Goal: Task Accomplishment & Management: Use online tool/utility

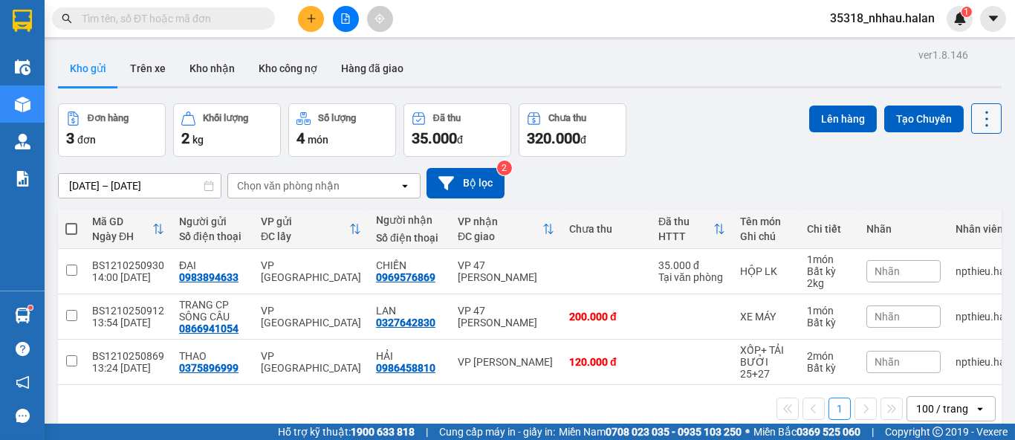
click at [977, 121] on icon at bounding box center [987, 119] width 21 height 21
click at [954, 209] on span "Làm mới" at bounding box center [954, 212] width 41 height 15
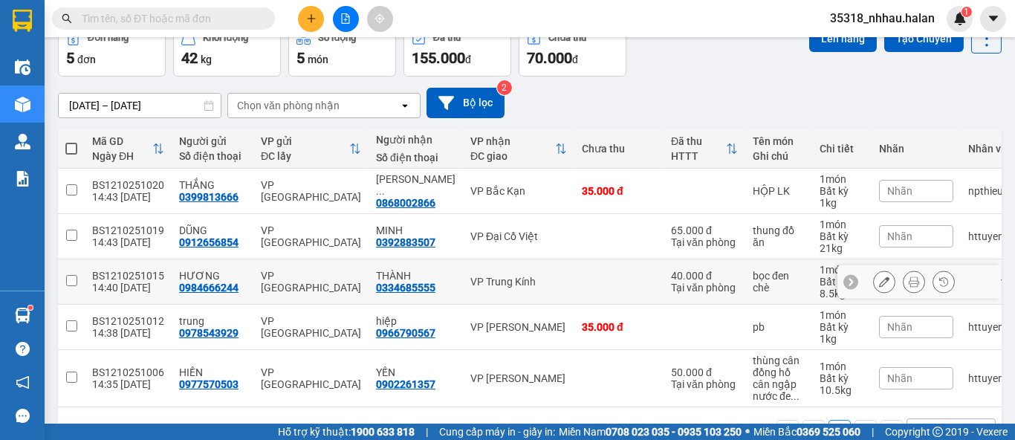
scroll to position [82, 0]
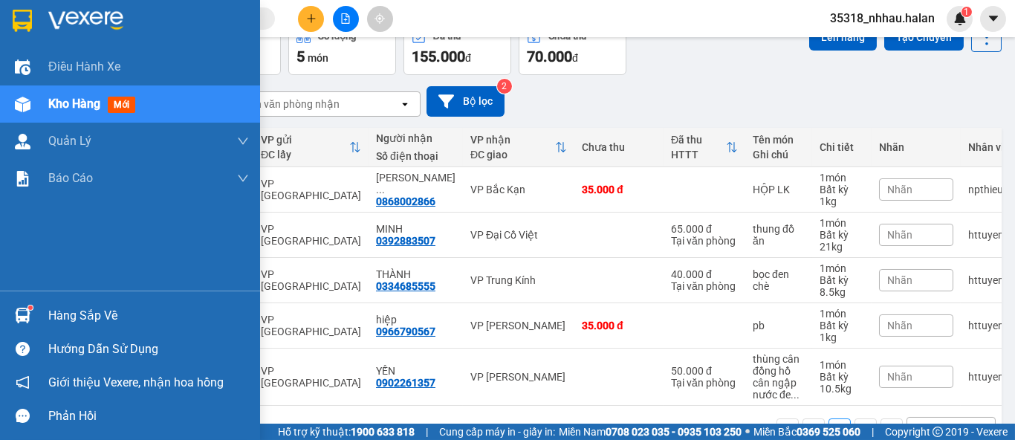
drag, startPoint x: 45, startPoint y: 311, endPoint x: 224, endPoint y: 226, distance: 197.5
click at [49, 308] on div "Hàng sắp về" at bounding box center [130, 315] width 260 height 33
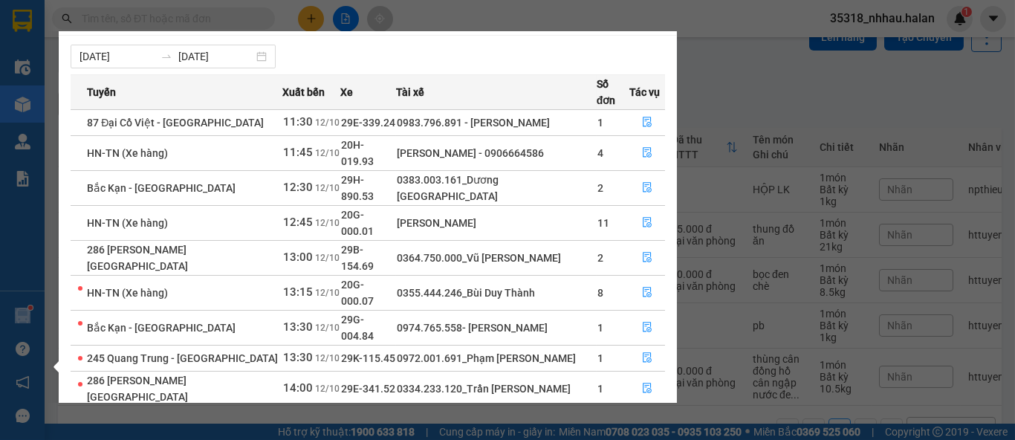
scroll to position [23, 0]
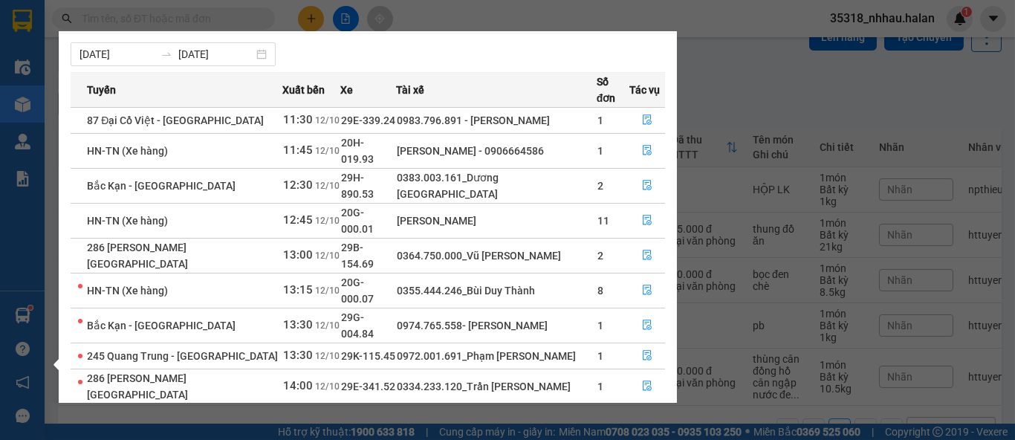
drag, startPoint x: 751, startPoint y: 94, endPoint x: 879, endPoint y: 77, distance: 129.1
click at [754, 91] on section "Kết quả tìm kiếm ( 0 ) Bộ lọc No Data 35318_nhhau.halan 1 Điều hành xe Kho hàng…" at bounding box center [507, 220] width 1015 height 440
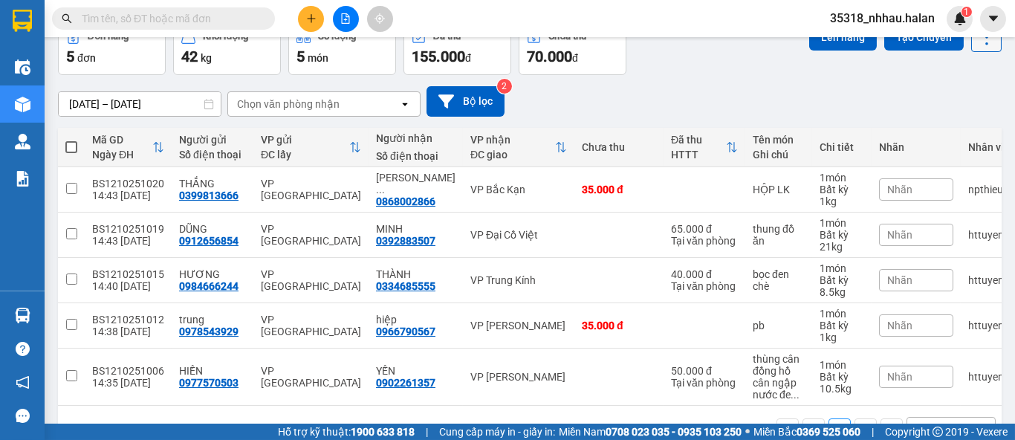
click at [971, 47] on button at bounding box center [986, 37] width 30 height 30
click at [957, 128] on span "Làm mới" at bounding box center [954, 130] width 41 height 15
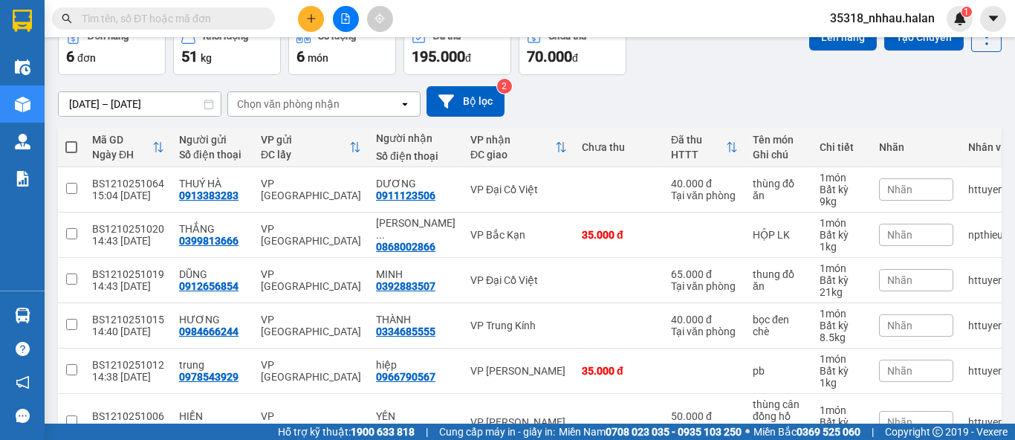
click at [364, 103] on div "Chọn văn phòng nhận" at bounding box center [313, 104] width 171 height 24
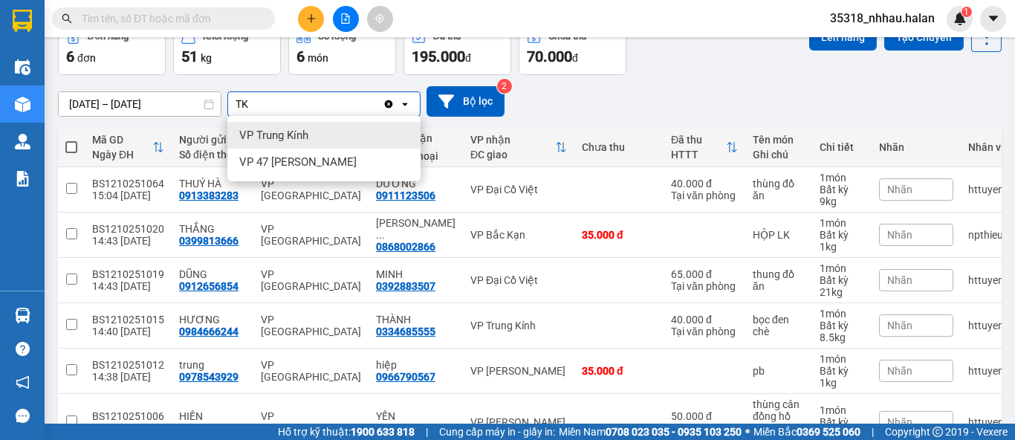
type input "TK"
click at [346, 138] on div "VP Trung Kính" at bounding box center [323, 135] width 193 height 27
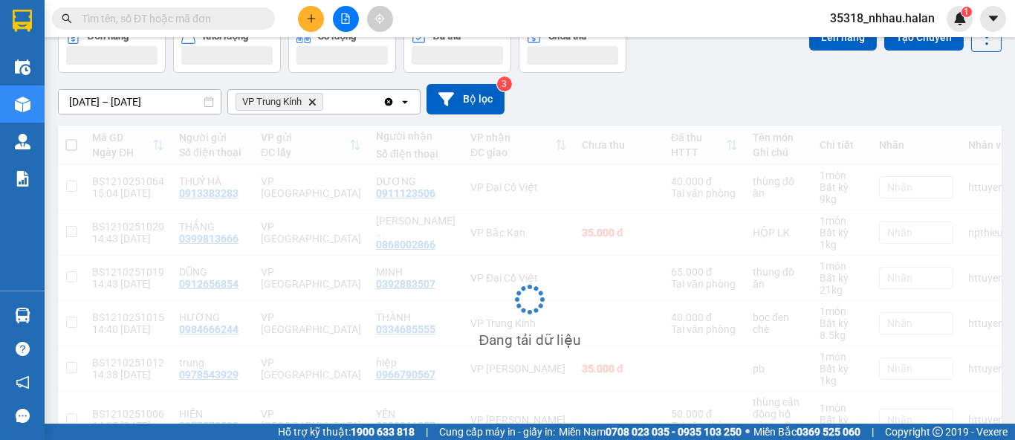
scroll to position [68, 0]
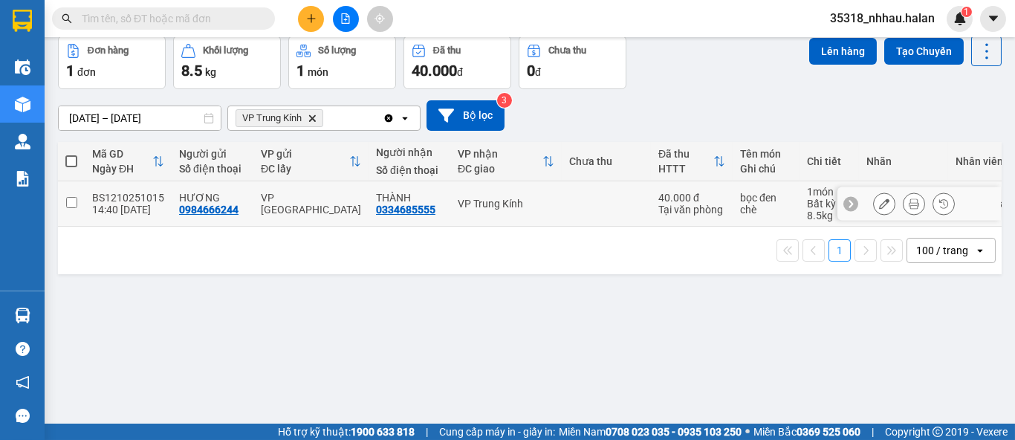
click at [581, 213] on td at bounding box center [606, 203] width 89 height 45
checkbox input "true"
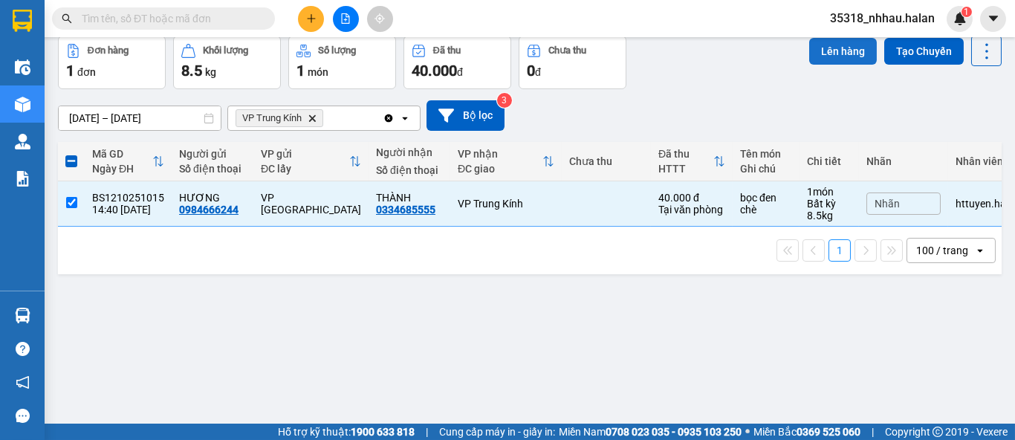
click at [830, 59] on button "Lên hàng" at bounding box center [843, 51] width 68 height 27
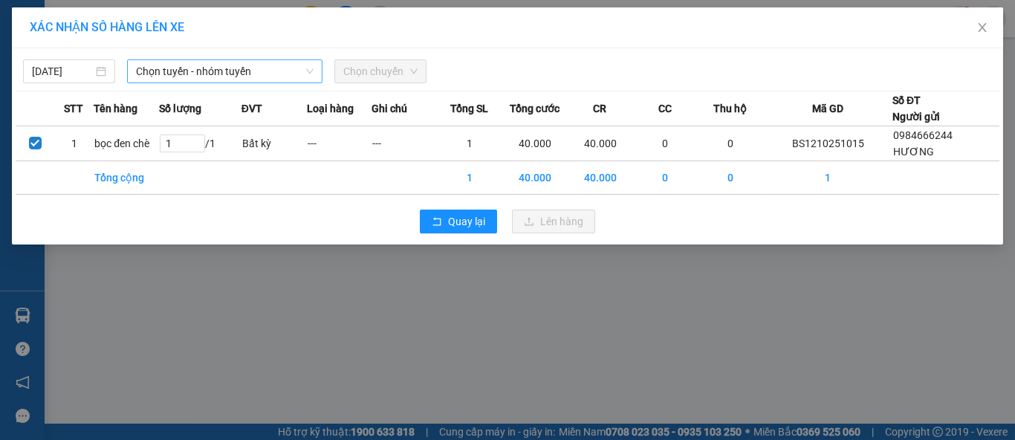
click at [197, 71] on span "Chọn tuyến - nhóm tuyến" at bounding box center [225, 71] width 178 height 22
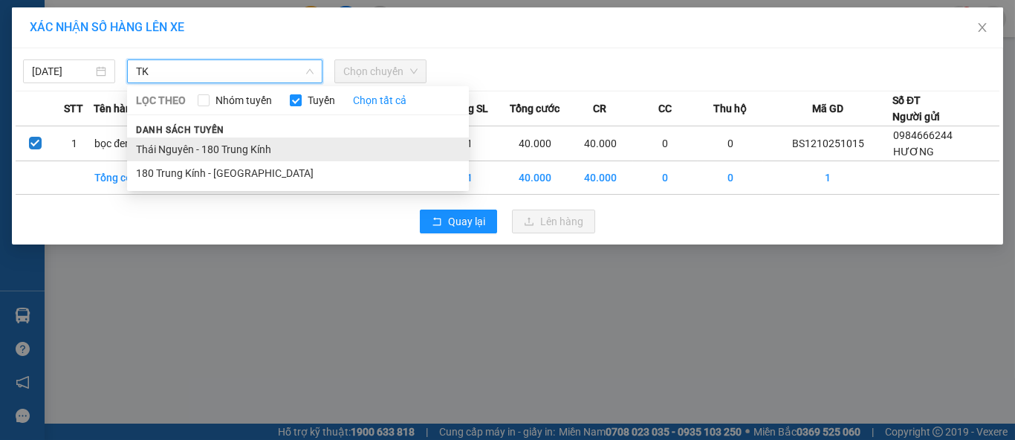
type input "TK"
click at [206, 141] on li "Thái Nguyên - 180 Trung Kính" at bounding box center [298, 150] width 342 height 24
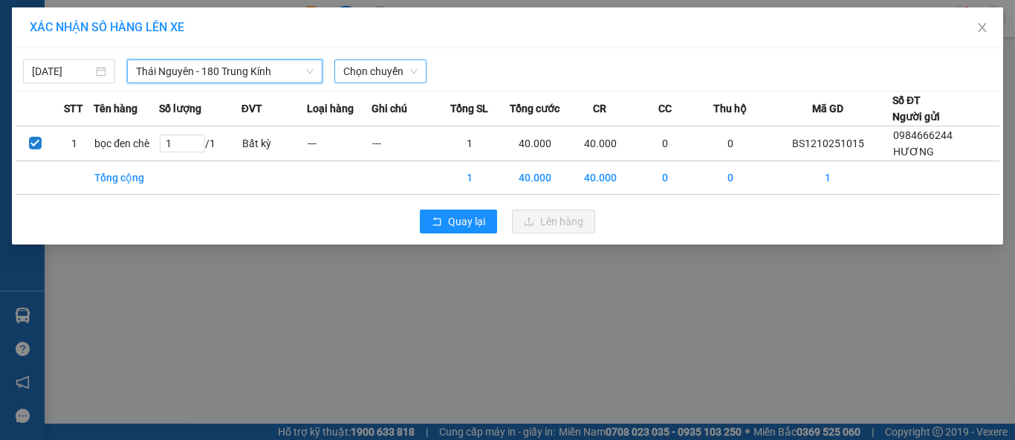
click at [378, 69] on span "Chọn chuyến" at bounding box center [380, 71] width 74 height 22
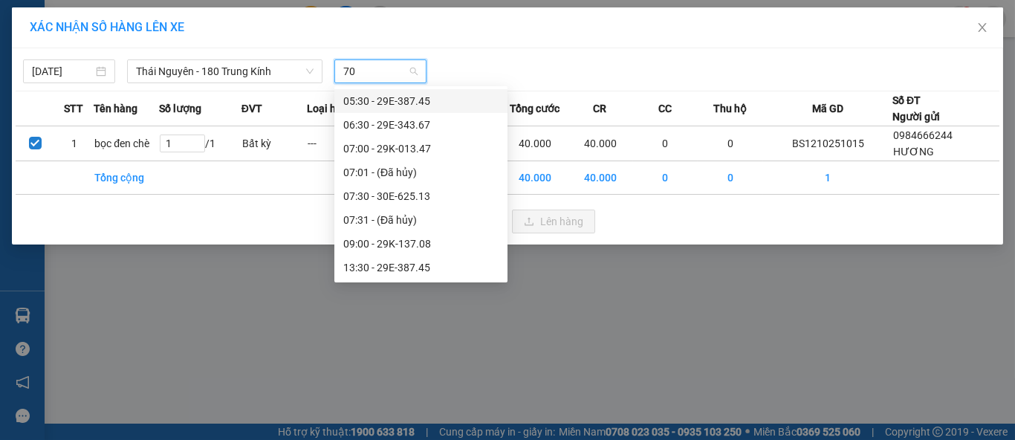
type input "708"
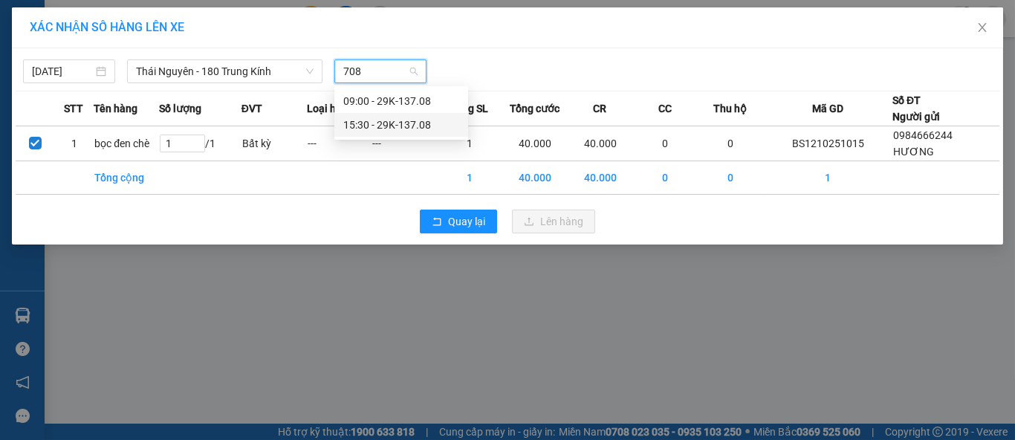
click at [424, 126] on div "15:30 - 29K-137.08" at bounding box center [401, 125] width 116 height 16
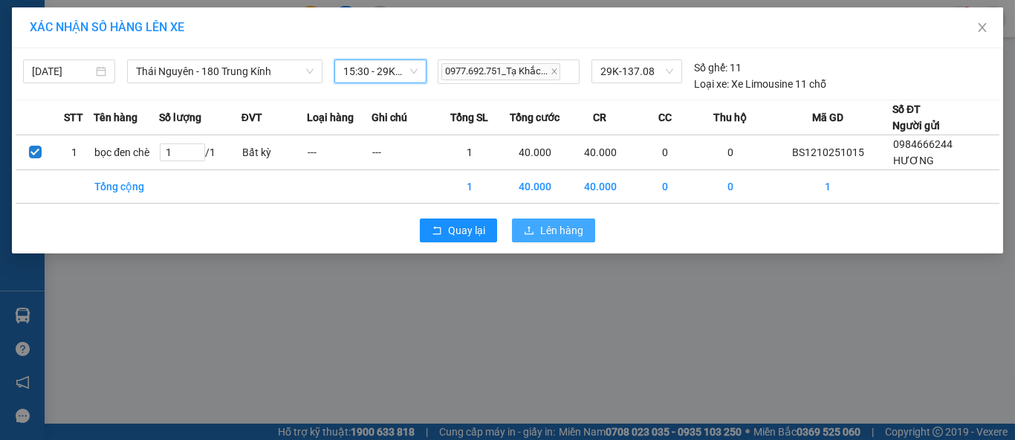
click at [537, 229] on button "Lên hàng" at bounding box center [553, 231] width 83 height 24
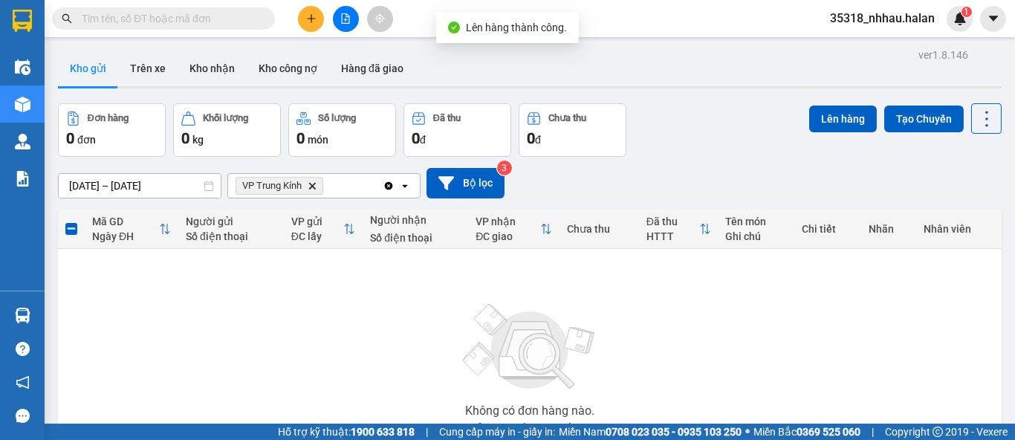
click at [389, 187] on icon "Clear all" at bounding box center [389, 185] width 8 height 8
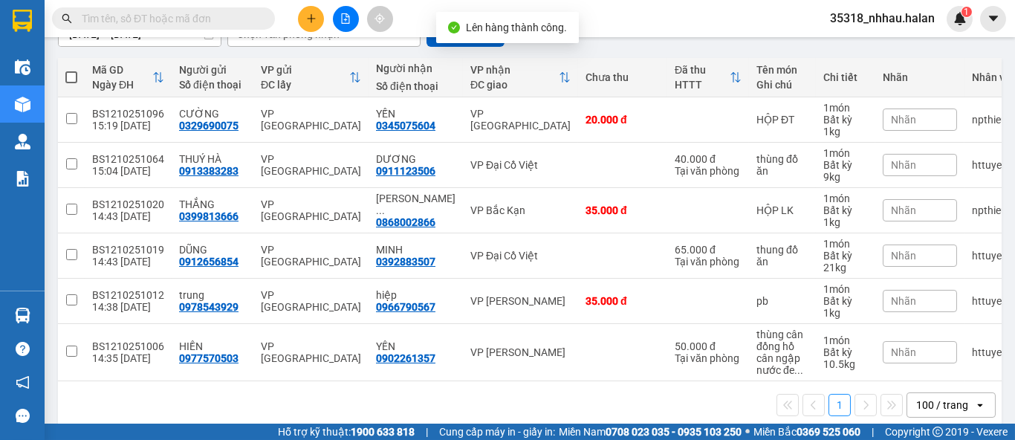
scroll to position [165, 0]
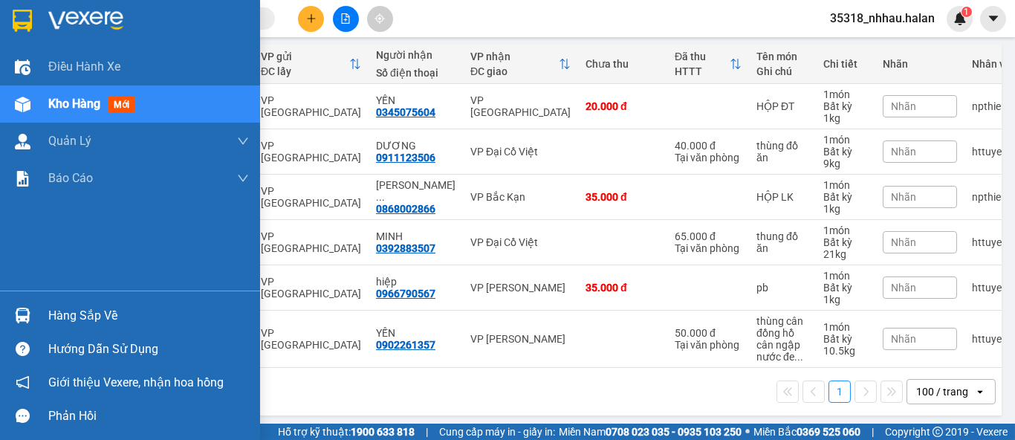
drag, startPoint x: 43, startPoint y: 320, endPoint x: 139, endPoint y: 298, distance: 98.4
click at [48, 320] on div "Hàng sắp về" at bounding box center [130, 315] width 260 height 33
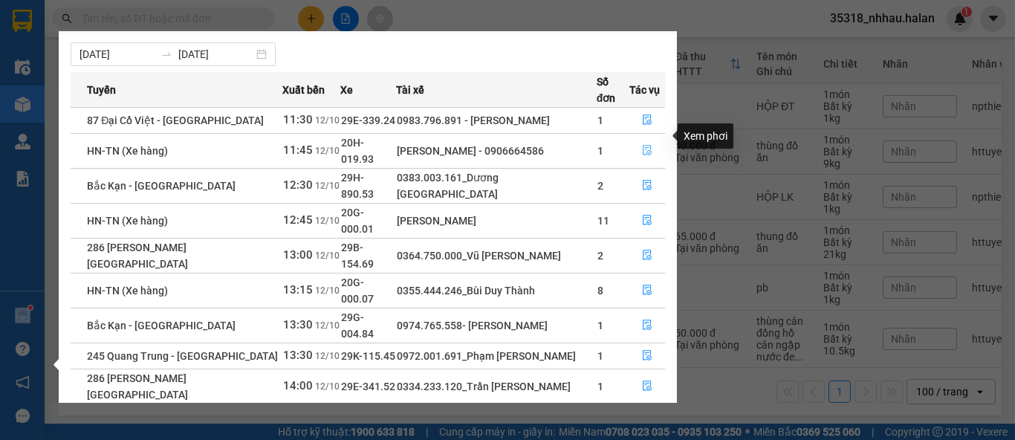
click at [645, 145] on icon "file-done" at bounding box center [647, 150] width 10 height 10
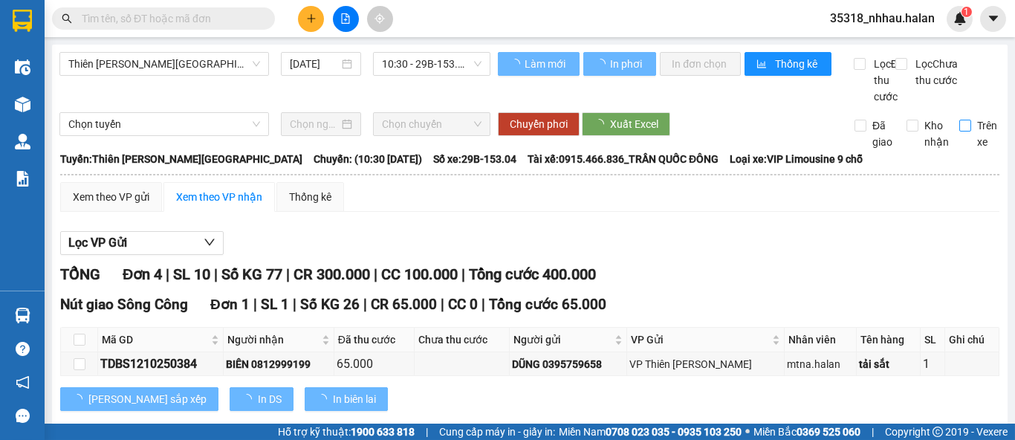
click at [971, 146] on span "Trên xe" at bounding box center [987, 133] width 32 height 33
click at [961, 132] on input "Trên xe" at bounding box center [966, 126] width 12 height 12
checkbox input "true"
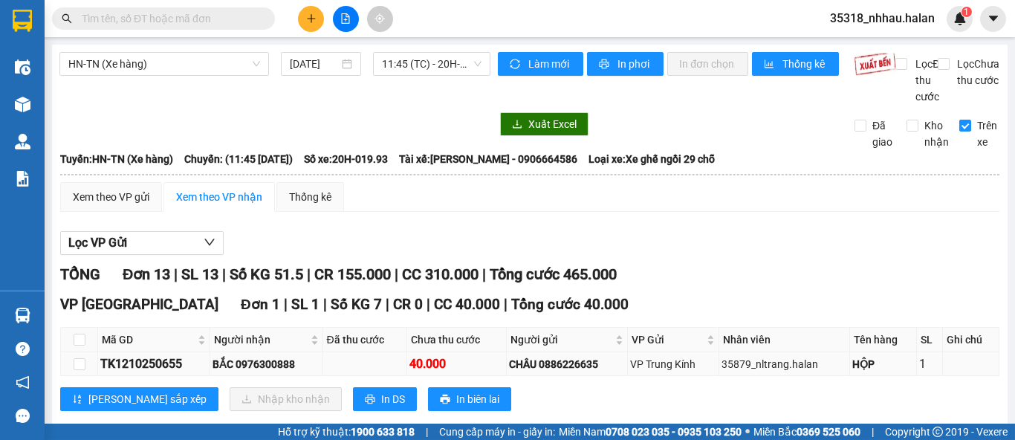
click at [175, 373] on div "TK1210250655" at bounding box center [153, 364] width 107 height 19
copy div "TK1210250655"
click at [140, 17] on input "text" at bounding box center [169, 18] width 175 height 16
paste input "TK1210250655"
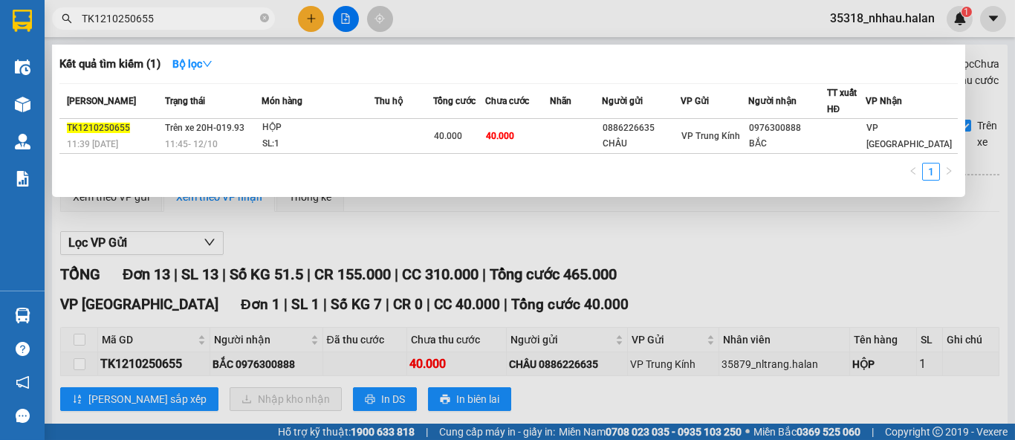
type input "TK1210250655"
click at [704, 233] on div at bounding box center [507, 220] width 1015 height 440
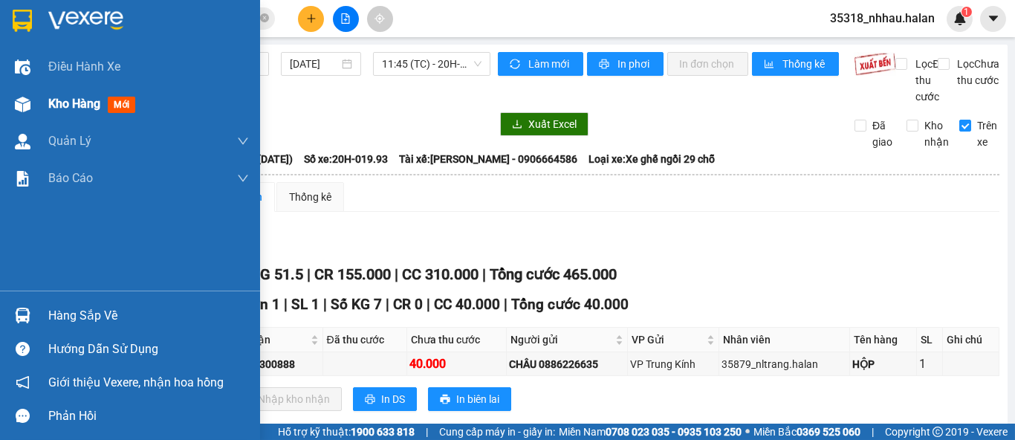
click at [80, 111] on div "Kho hàng mới" at bounding box center [94, 103] width 93 height 19
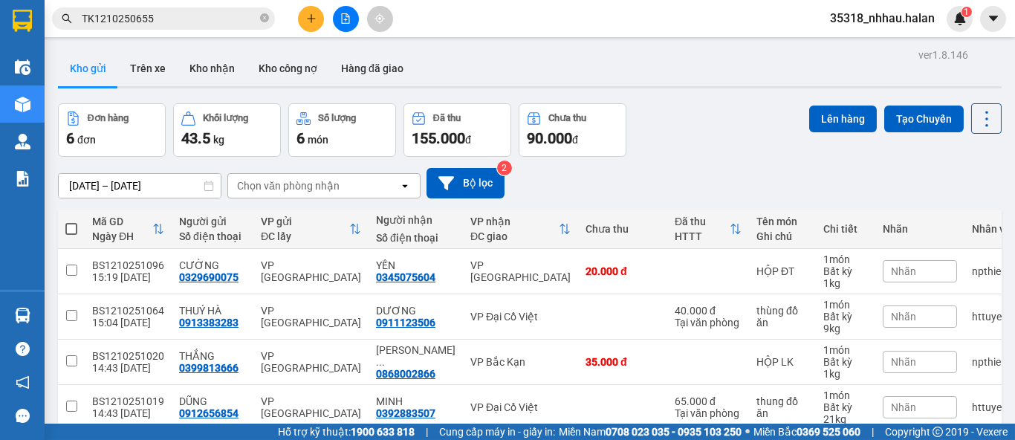
click at [288, 181] on div "Chọn văn phòng nhận" at bounding box center [288, 185] width 103 height 15
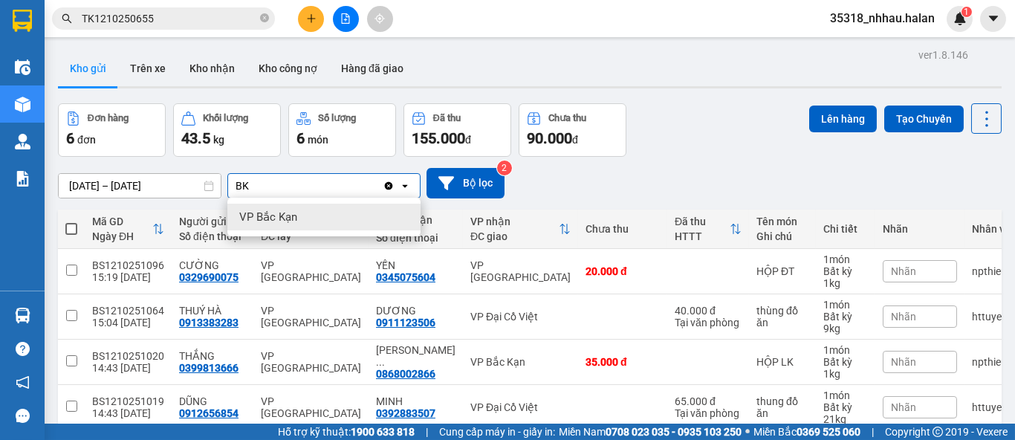
type input "BK"
click at [300, 215] on div "VP Bắc Kạn" at bounding box center [323, 217] width 193 height 27
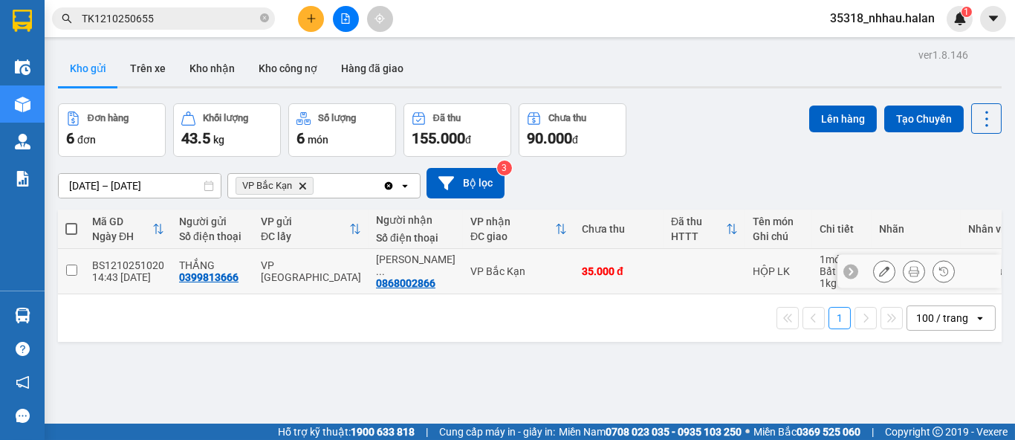
click at [385, 271] on span "..." at bounding box center [380, 271] width 9 height 12
checkbox input "true"
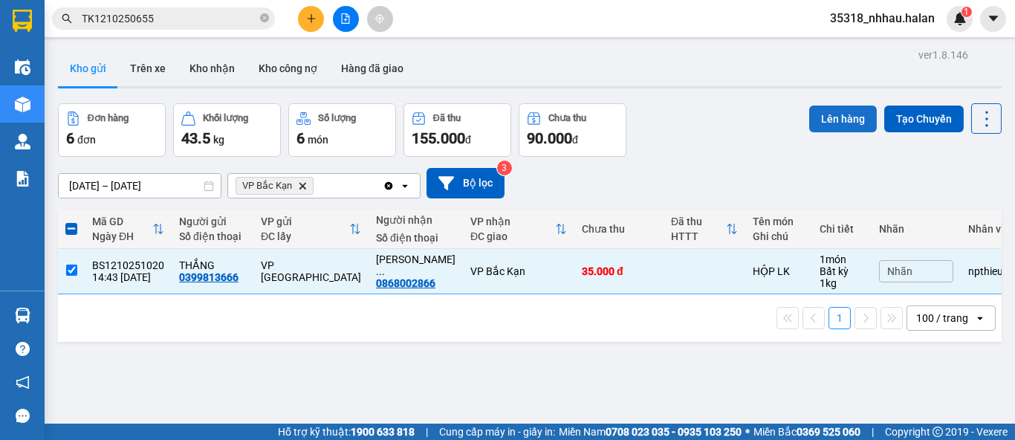
click at [809, 120] on button "Lên hàng" at bounding box center [843, 119] width 68 height 27
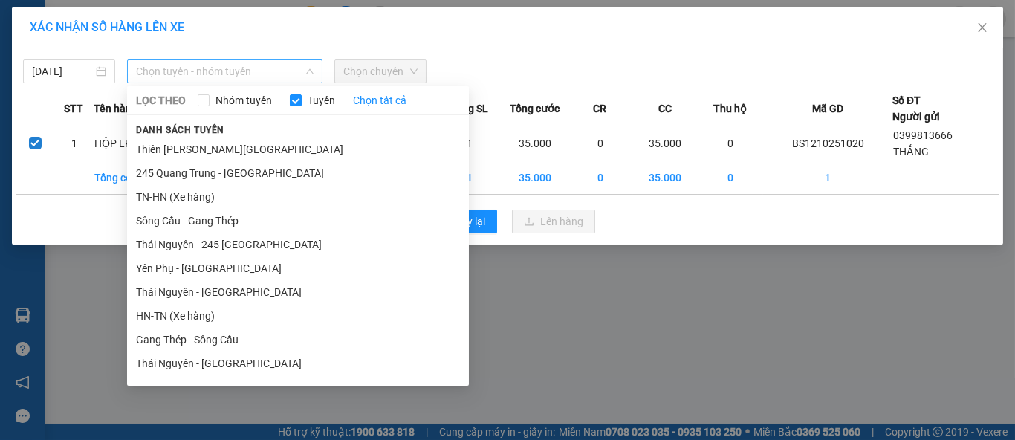
click at [238, 77] on span "Chọn tuyến - nhóm tuyến" at bounding box center [225, 71] width 178 height 22
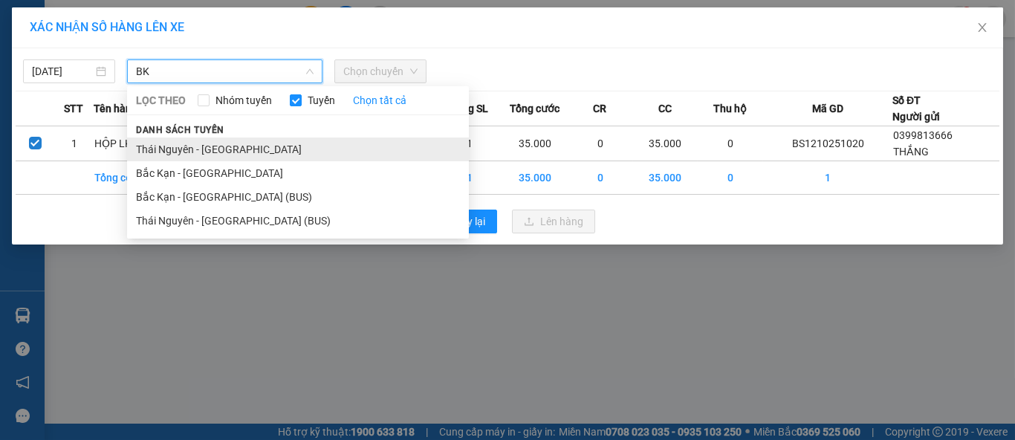
type input "BK"
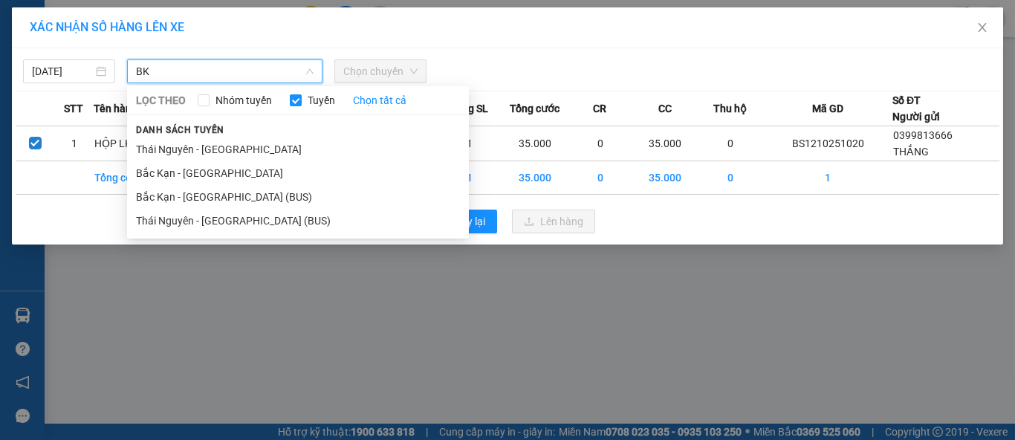
drag, startPoint x: 219, startPoint y: 148, endPoint x: 324, endPoint y: 106, distance: 113.0
click at [223, 148] on li "Thái Nguyên - [GEOGRAPHIC_DATA]" at bounding box center [298, 150] width 342 height 24
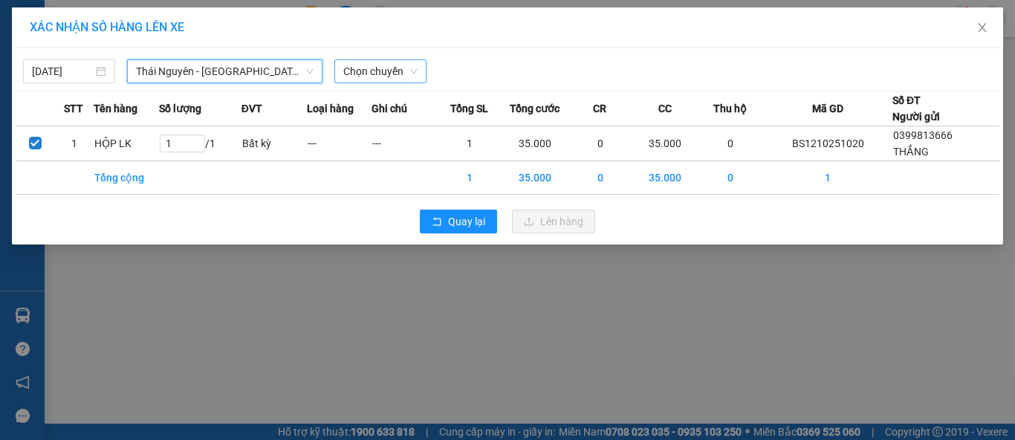
click at [363, 74] on span "Chọn chuyến" at bounding box center [380, 71] width 74 height 22
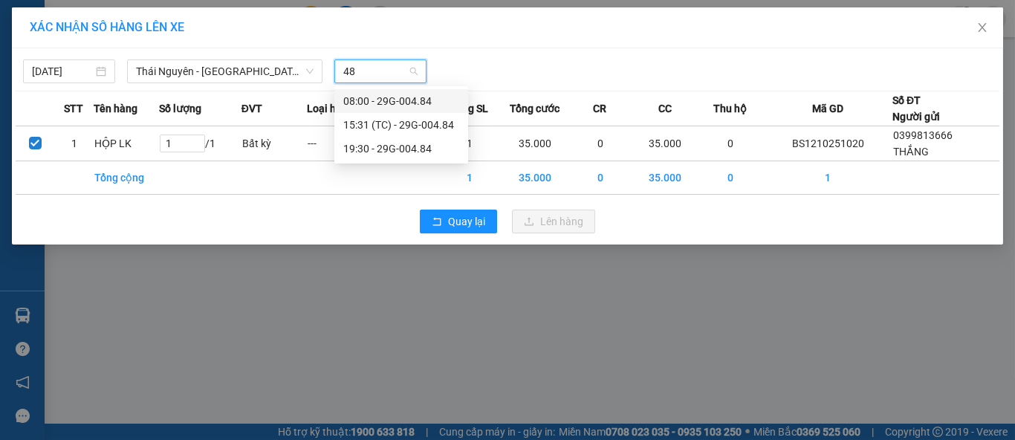
type input "484"
click at [401, 126] on div "15:31 (TC) - 29G-004.84" at bounding box center [401, 125] width 116 height 16
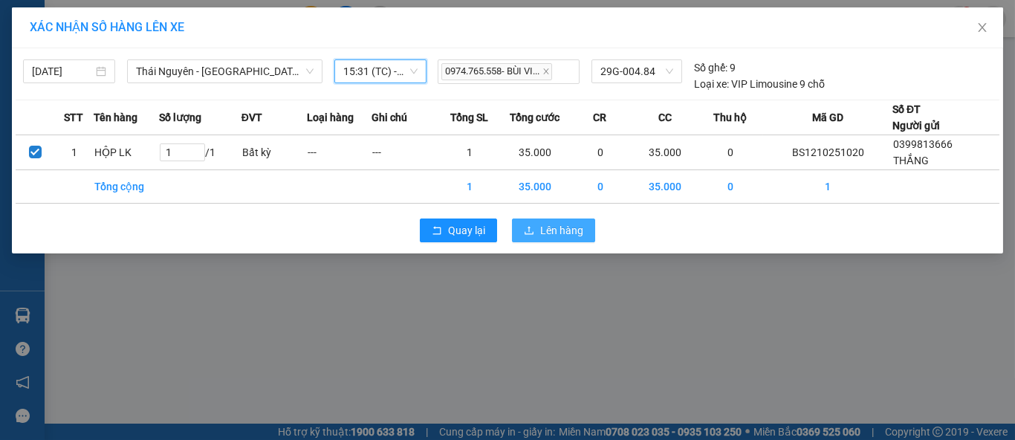
click at [533, 227] on icon "upload" at bounding box center [529, 230] width 10 height 10
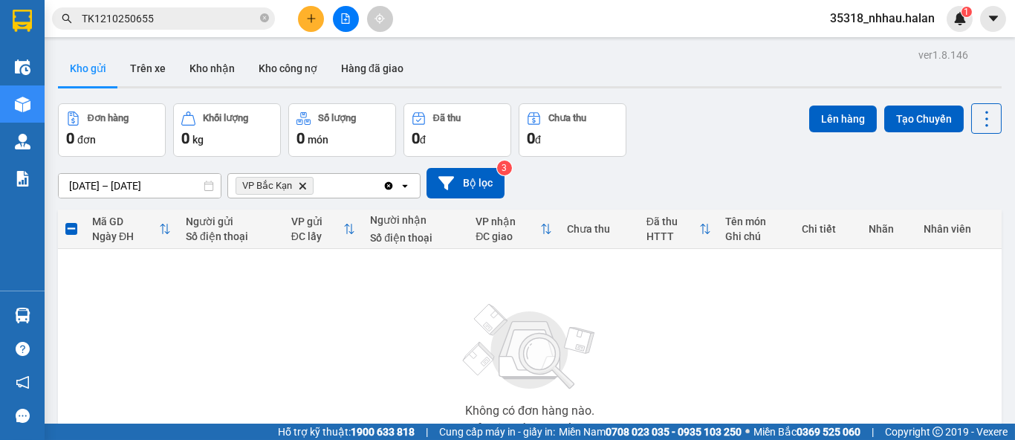
click at [387, 181] on icon "Clear all" at bounding box center [389, 186] width 12 height 12
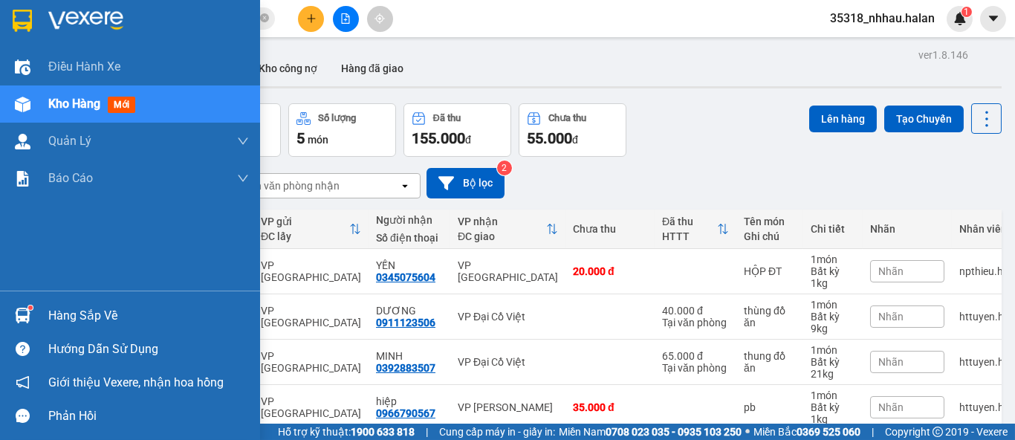
drag, startPoint x: 54, startPoint y: 310, endPoint x: 119, endPoint y: 271, distance: 76.4
click at [55, 308] on div "Hàng sắp về" at bounding box center [148, 316] width 201 height 22
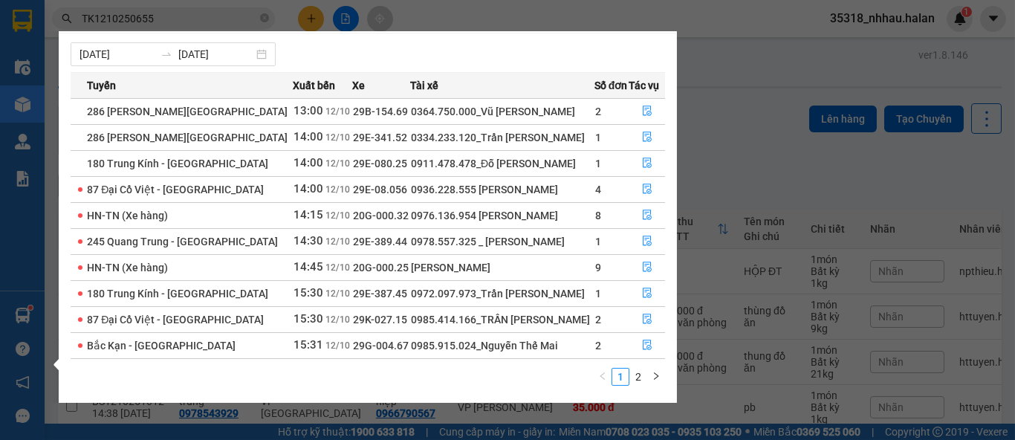
click at [755, 138] on section "Kết quả tìm kiếm ( 1 ) Bộ lọc Mã ĐH Trạng thái Món hàng Thu hộ Tổng cước Chưa c…" at bounding box center [507, 220] width 1015 height 440
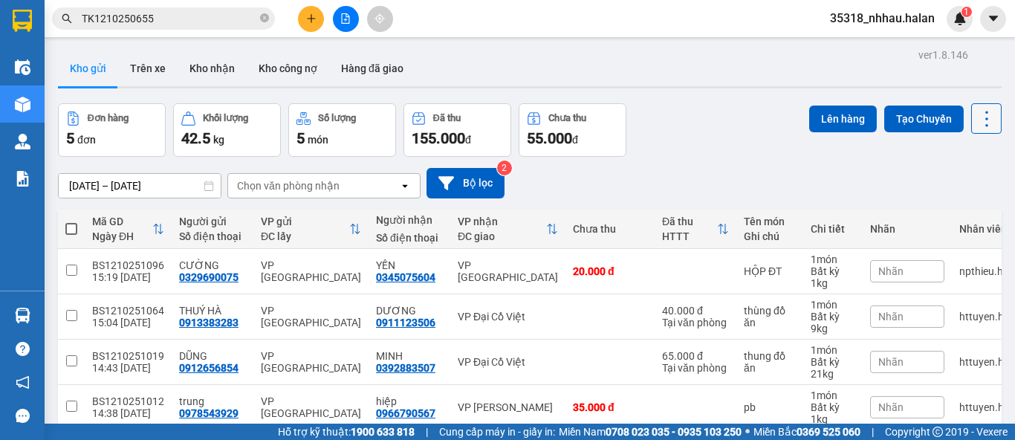
click at [977, 119] on icon at bounding box center [987, 119] width 21 height 21
click at [974, 210] on div "Làm mới" at bounding box center [948, 212] width 88 height 15
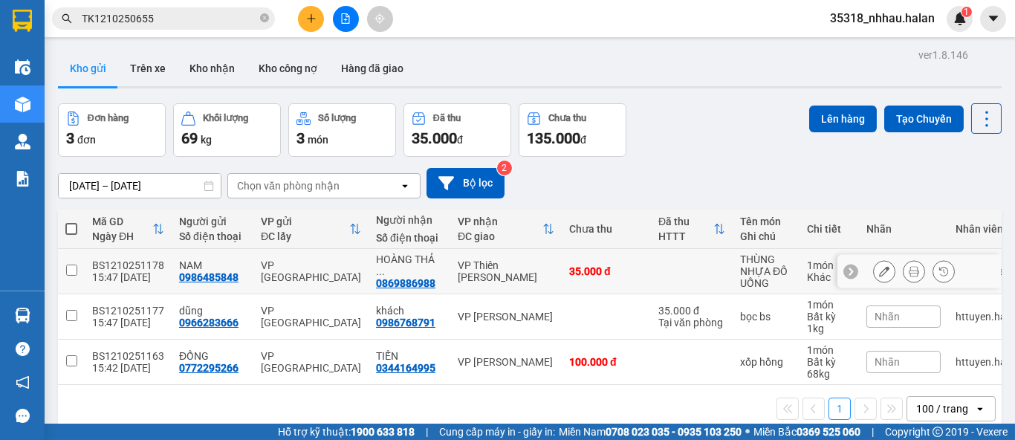
click at [483, 265] on div "VP Thiên [PERSON_NAME]" at bounding box center [506, 271] width 97 height 24
checkbox input "true"
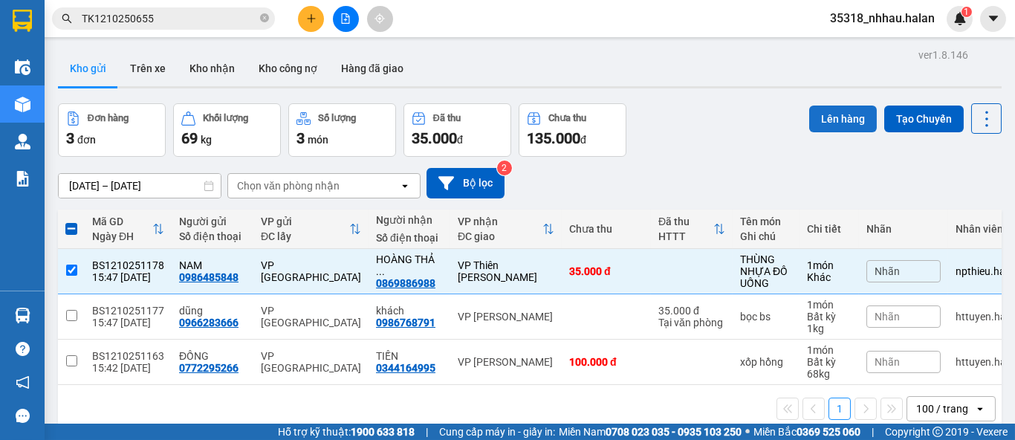
click at [824, 117] on button "Lên hàng" at bounding box center [843, 119] width 68 height 27
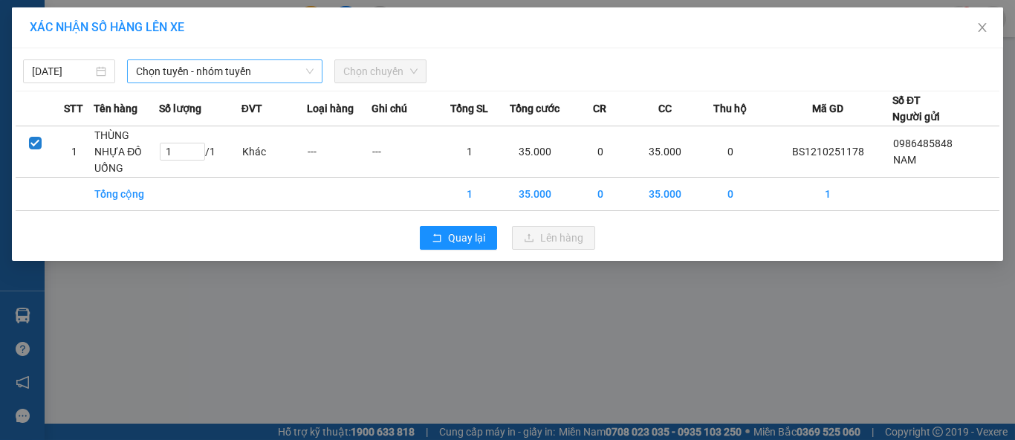
click at [238, 80] on span "Chọn tuyến - nhóm tuyến" at bounding box center [225, 71] width 178 height 22
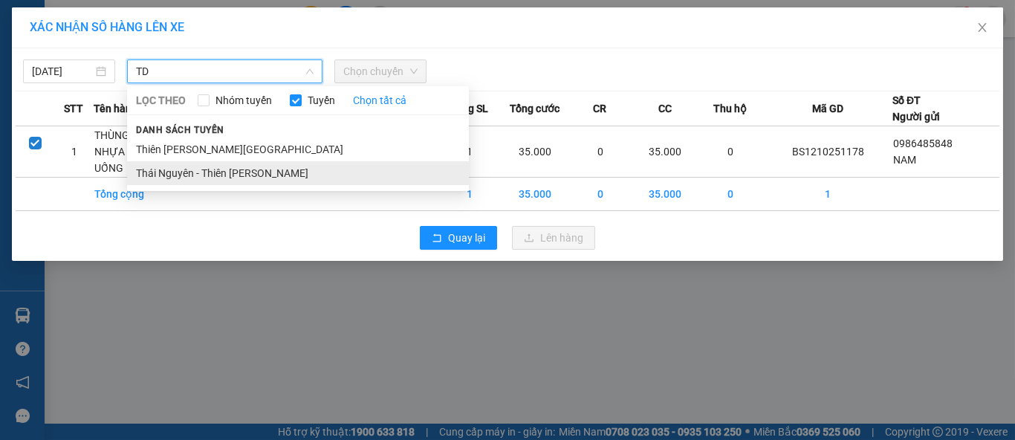
type input "TD"
click at [303, 170] on li "Thái Nguyên - Thiên [PERSON_NAME]" at bounding box center [298, 173] width 342 height 24
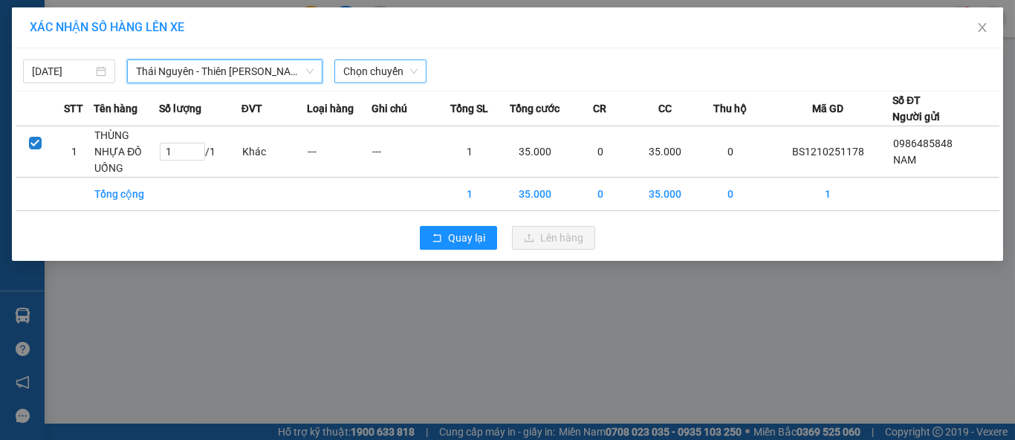
click at [377, 73] on span "Chọn chuyến" at bounding box center [380, 71] width 74 height 22
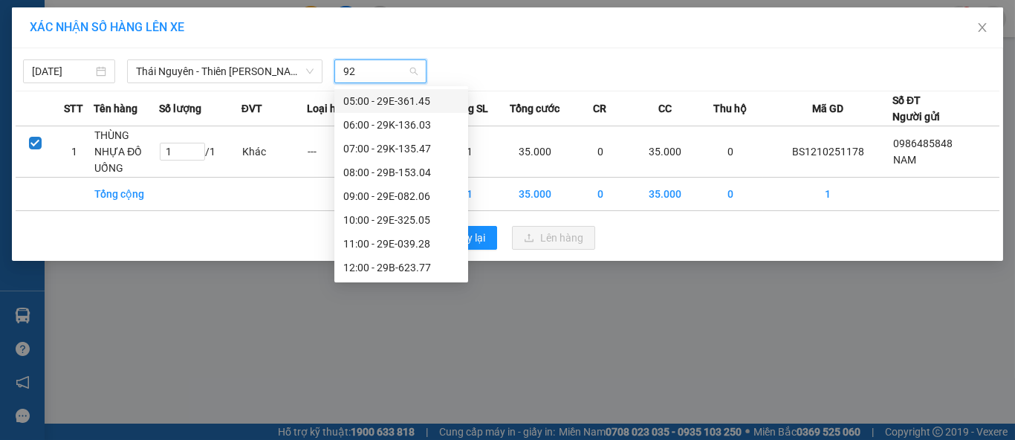
type input "928"
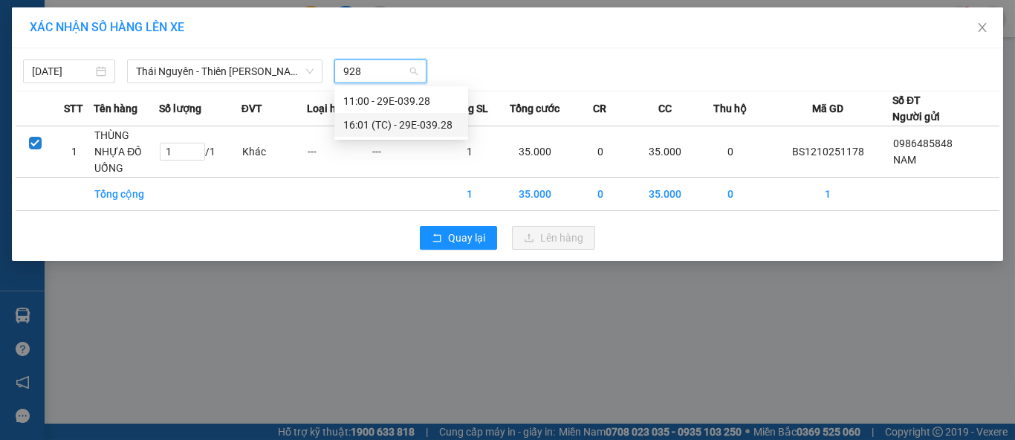
click at [424, 125] on div "16:01 (TC) - 29E-039.28" at bounding box center [401, 125] width 116 height 16
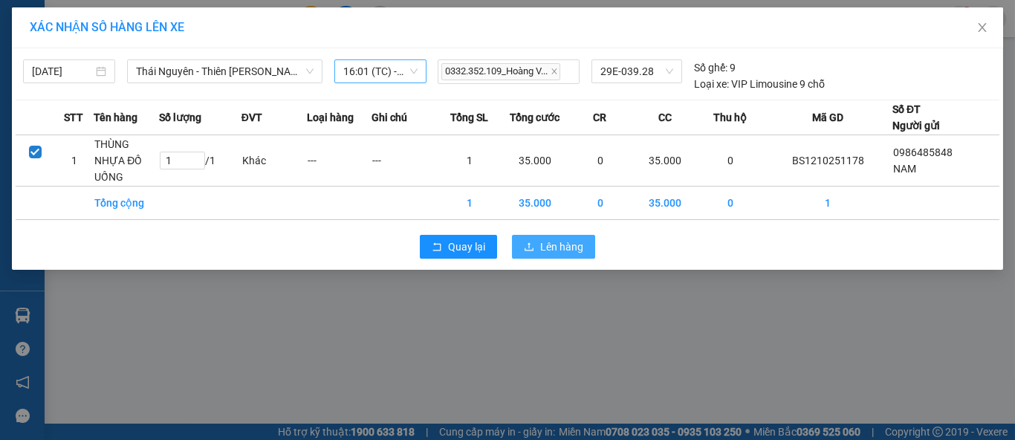
click at [546, 241] on span "Lên hàng" at bounding box center [561, 247] width 43 height 16
